Goal: Transaction & Acquisition: Book appointment/travel/reservation

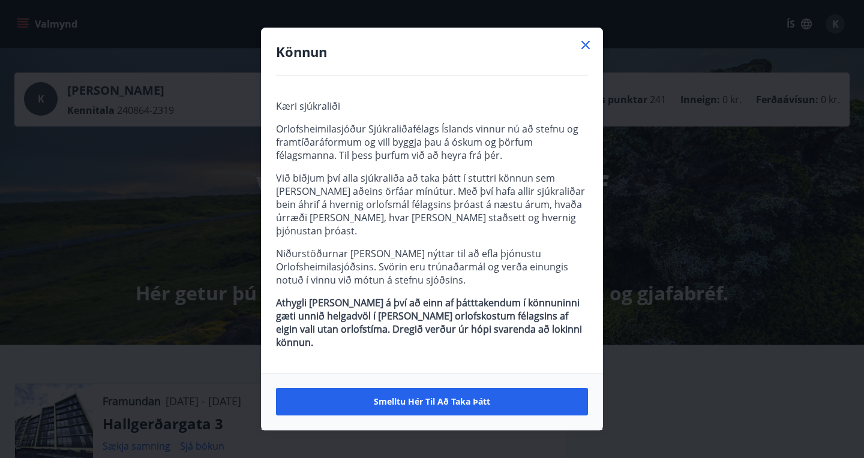
click at [586, 49] on icon at bounding box center [585, 45] width 8 height 8
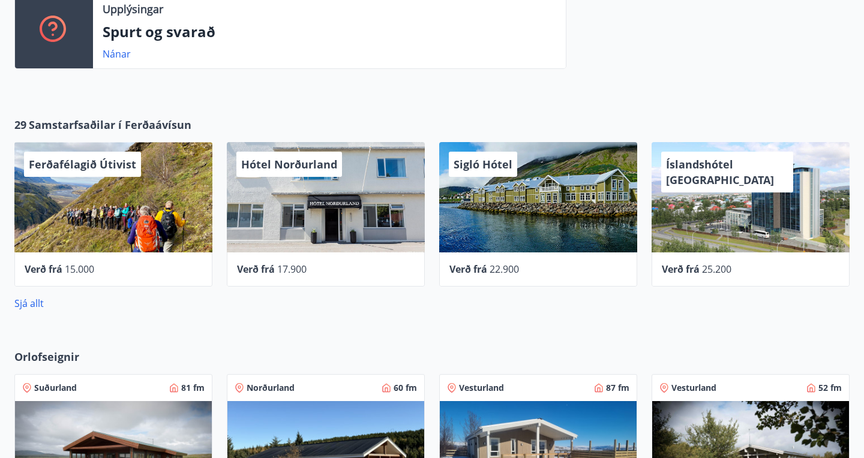
scroll to position [566, 0]
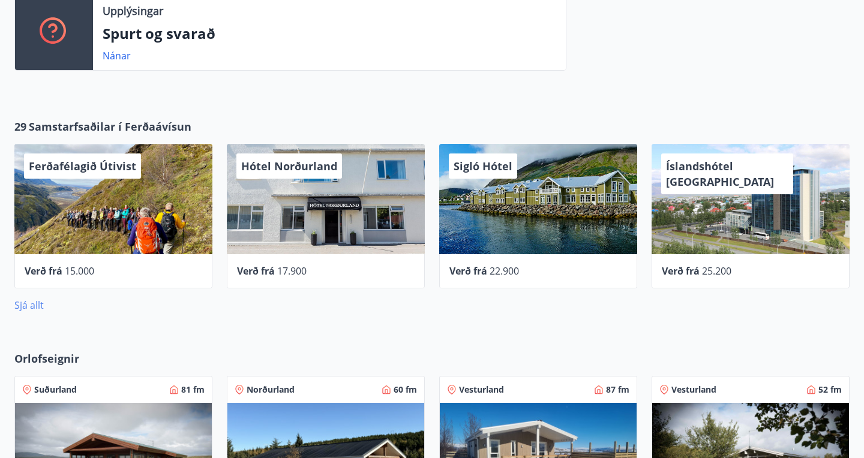
click at [31, 306] on link "Sjá allt" at bounding box center [28, 305] width 29 height 13
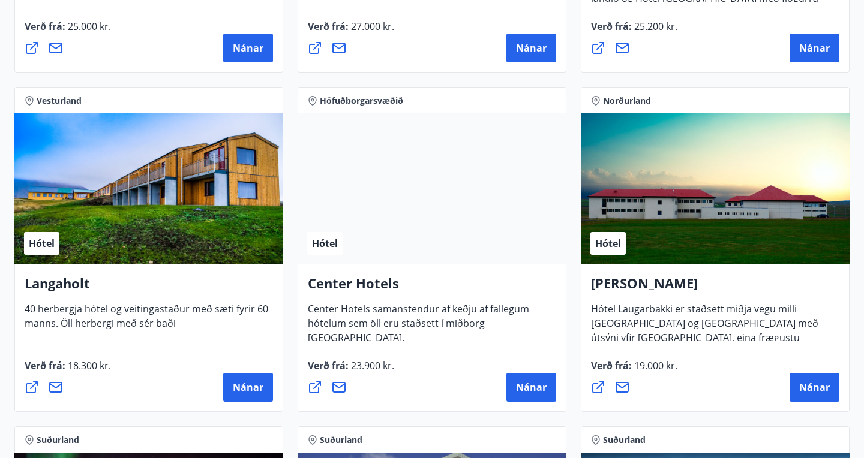
scroll to position [2569, 0]
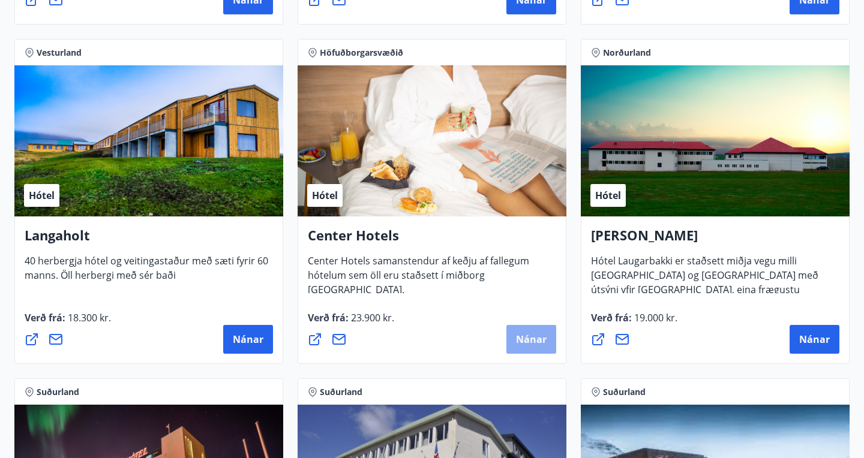
click at [528, 341] on span "Nánar" at bounding box center [531, 339] width 31 height 13
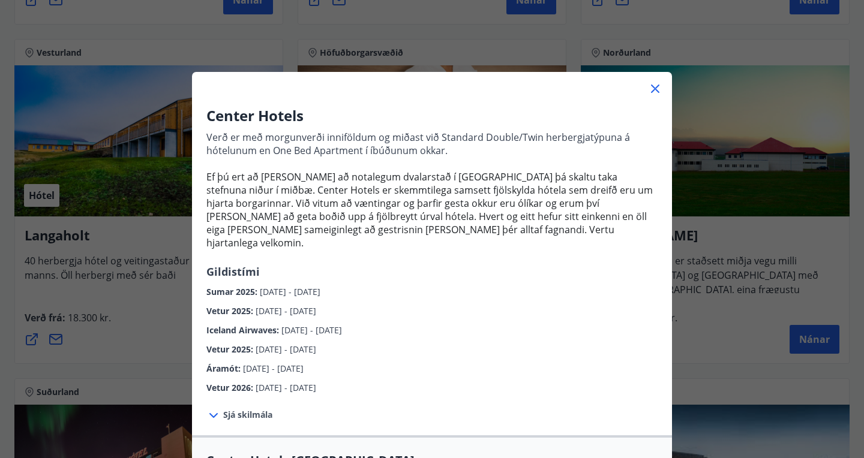
click at [223, 344] on span "Vetur 2025 :" at bounding box center [230, 349] width 49 height 11
click at [314, 344] on span "[DATE] - [DATE]" at bounding box center [285, 349] width 61 height 11
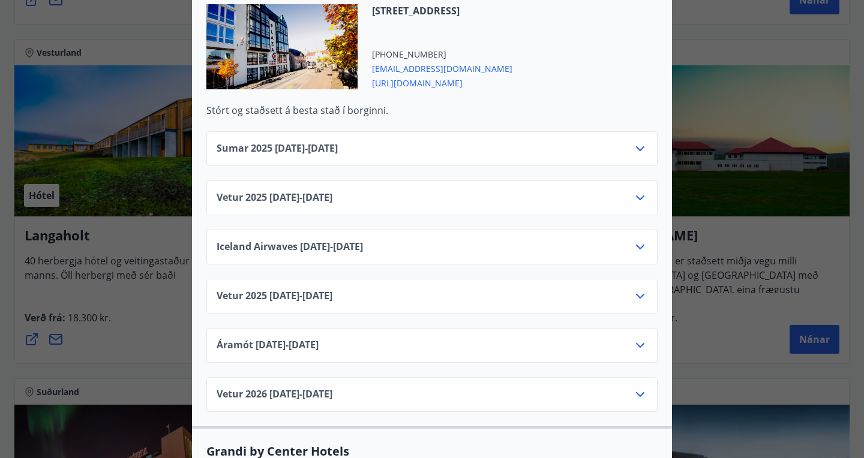
scroll to position [984, 0]
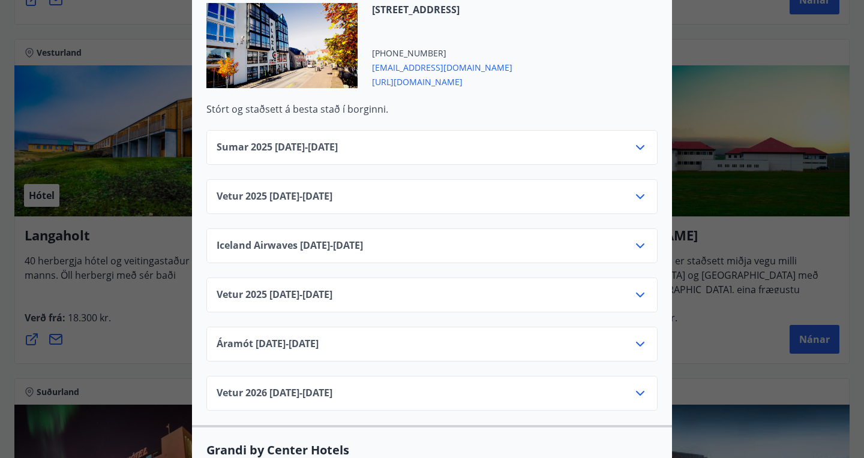
click at [641, 288] on icon at bounding box center [640, 295] width 14 height 14
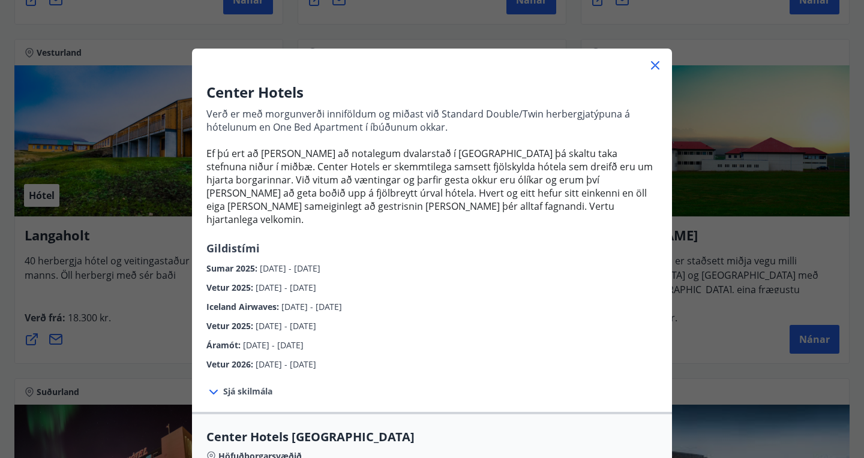
scroll to position [0, 0]
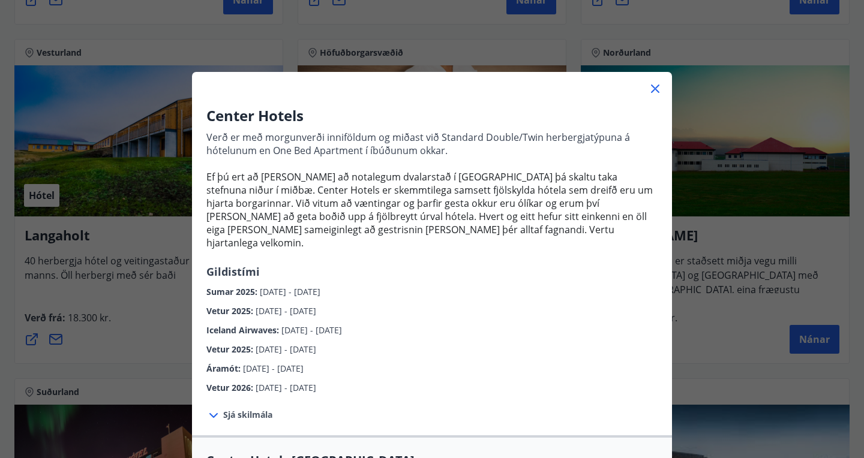
click at [658, 82] on icon at bounding box center [655, 89] width 14 height 14
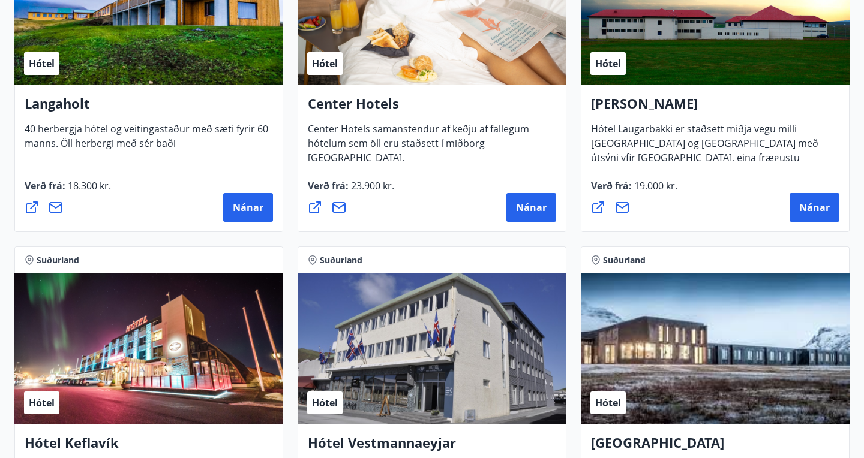
scroll to position [2707, 0]
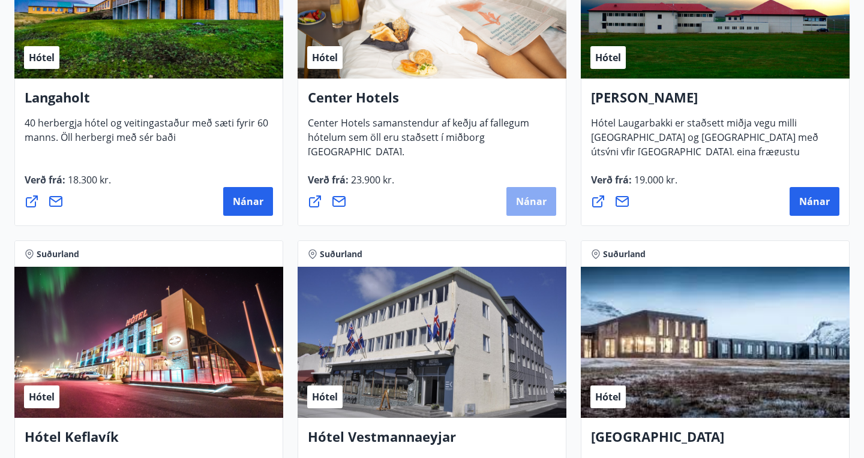
click at [532, 198] on span "Nánar" at bounding box center [531, 201] width 31 height 13
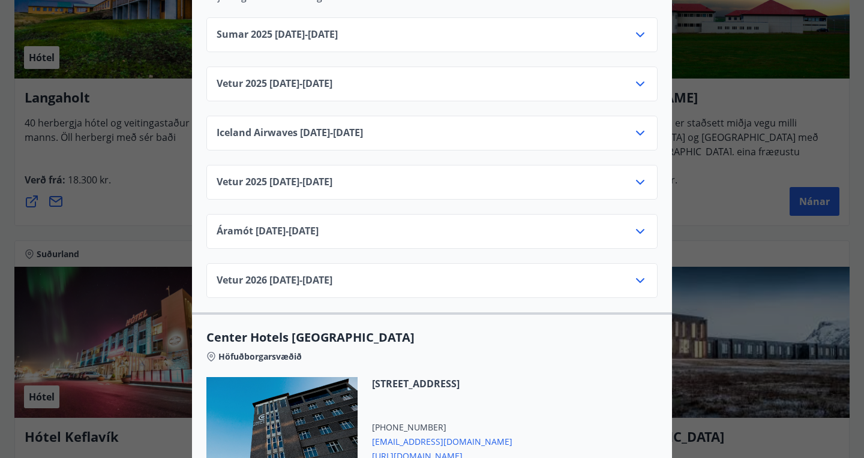
scroll to position [1586, 0]
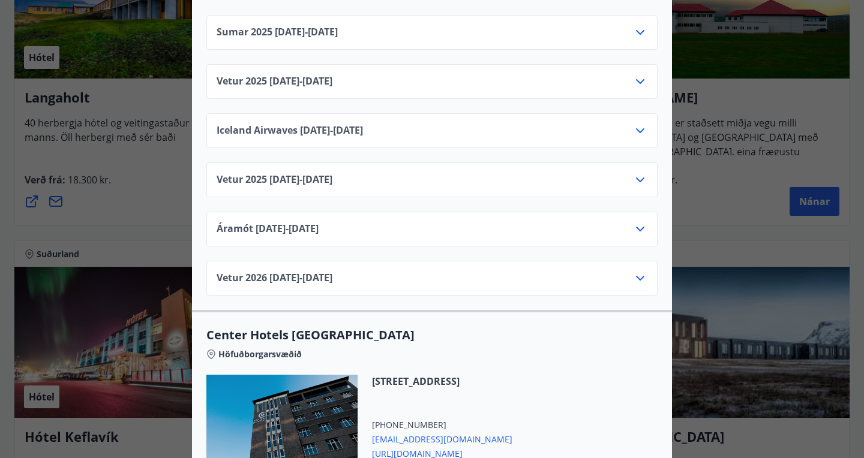
click at [642, 178] on icon at bounding box center [640, 180] width 8 height 5
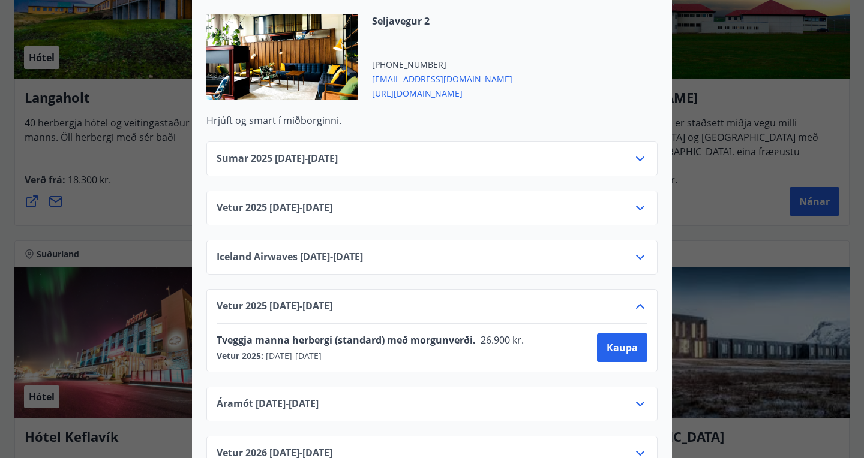
scroll to position [1534, 0]
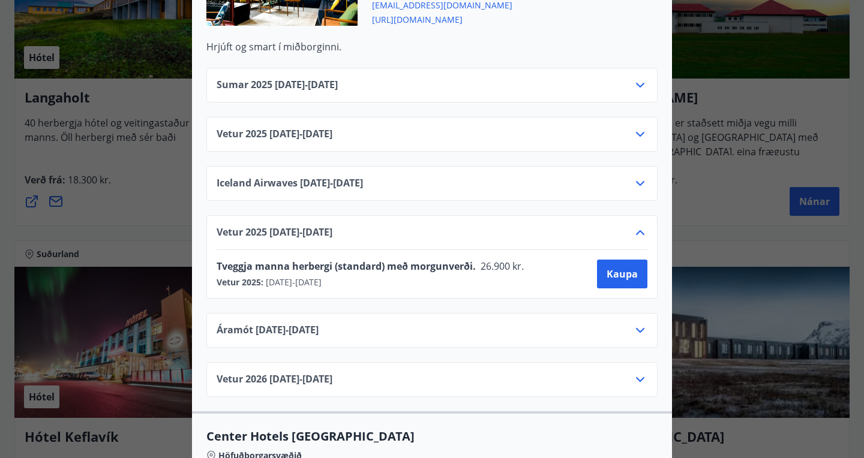
click at [642, 226] on icon at bounding box center [640, 233] width 14 height 14
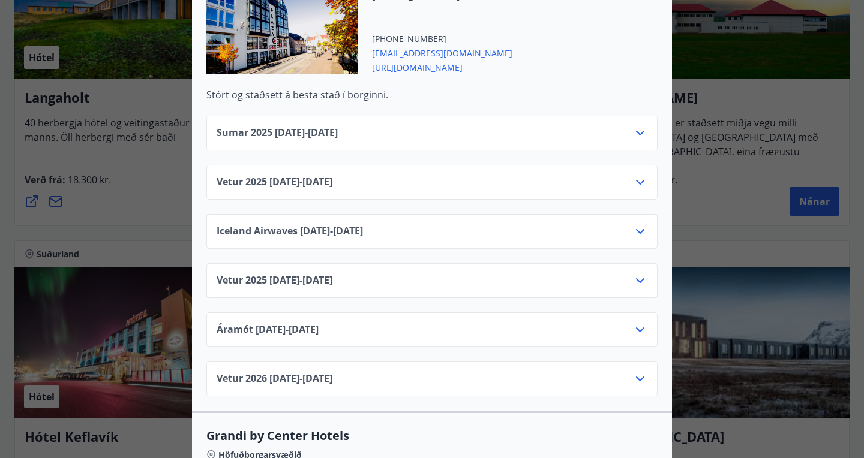
scroll to position [998, 0]
click at [644, 279] on icon at bounding box center [640, 281] width 8 height 5
